Goal: Information Seeking & Learning: Find specific fact

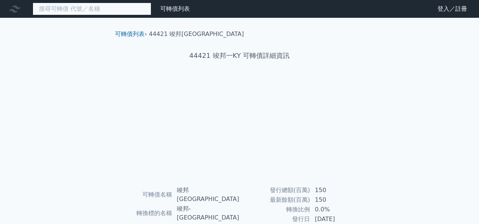
click at [97, 11] on input at bounding box center [92, 9] width 119 height 13
type input "6"
type input "44421"
click at [112, 9] on input at bounding box center [92, 9] width 119 height 13
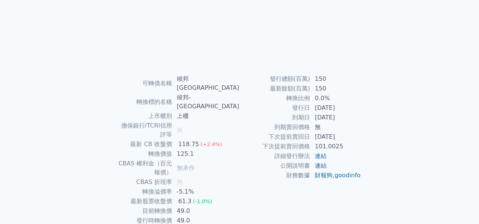
scroll to position [119, 0]
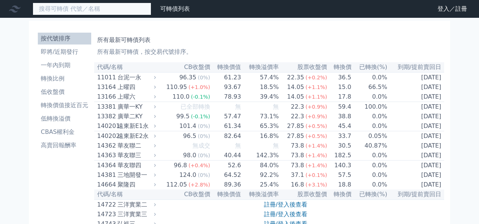
click at [82, 12] on input at bounding box center [92, 9] width 119 height 13
type input "61506"
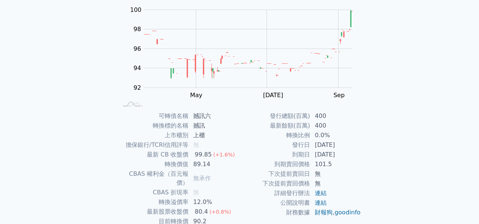
scroll to position [111, 0]
